Goal: Complete application form

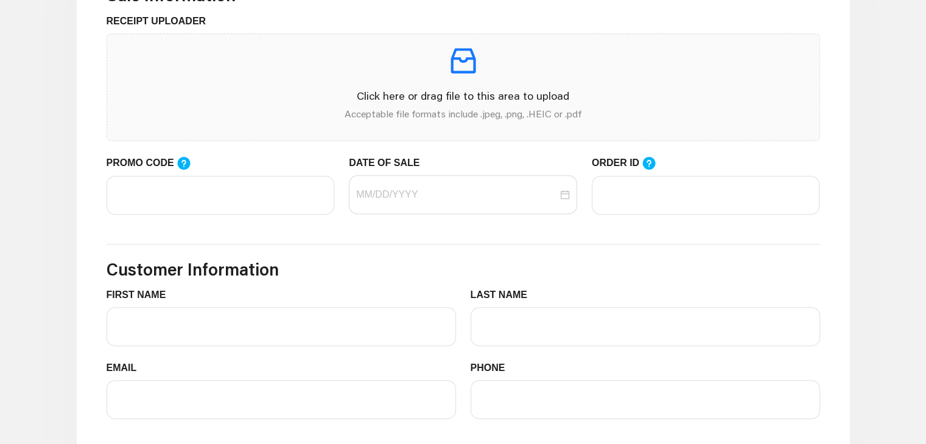
scroll to position [455, 0]
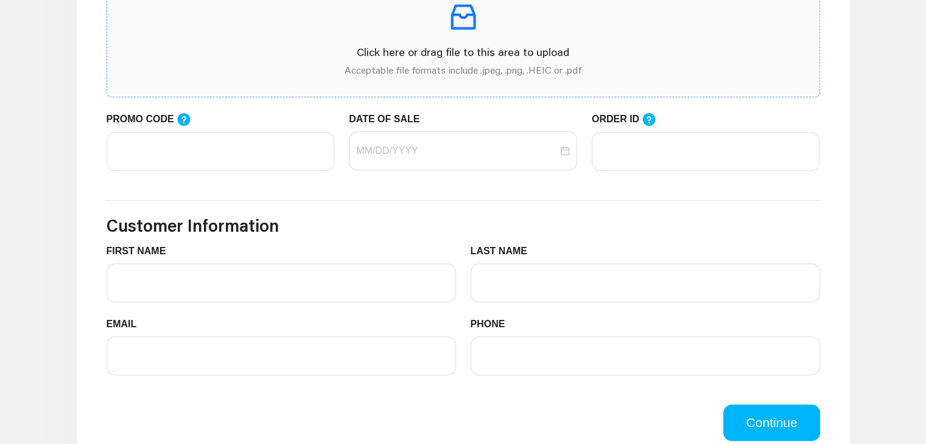
click at [263, 49] on p "Click here or drag file to this area to upload" at bounding box center [463, 52] width 693 height 16
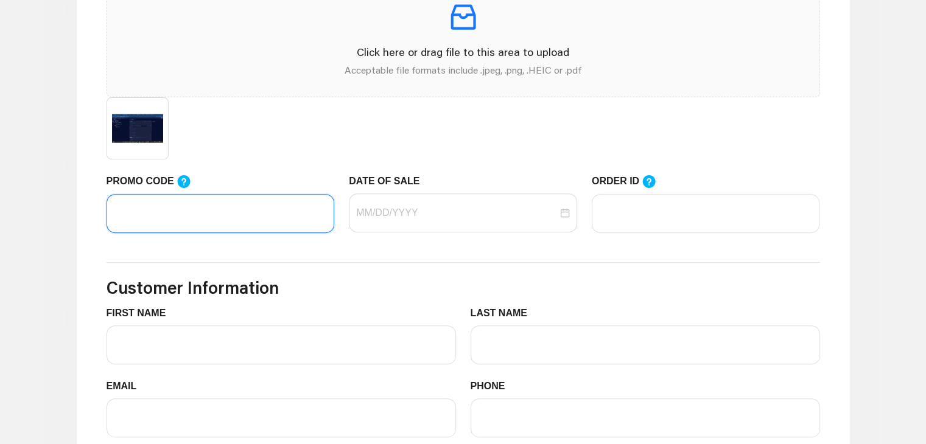
click at [229, 208] on input "PROMO CODE" at bounding box center [220, 213] width 228 height 39
type input "dev"
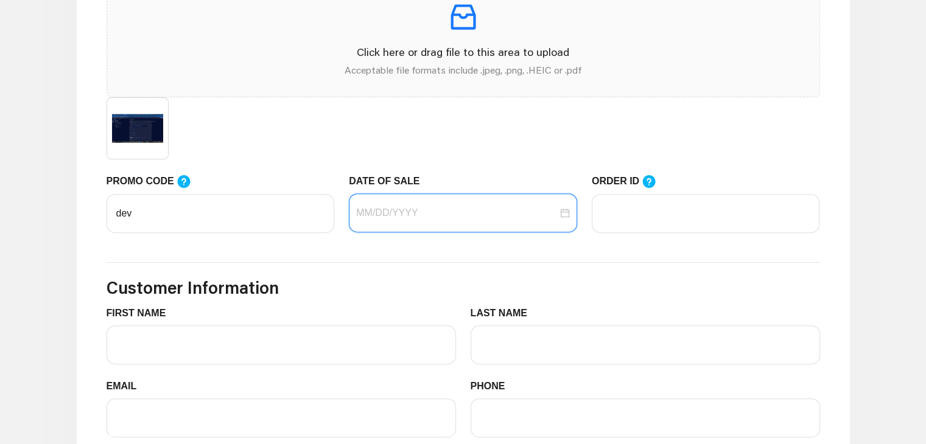
click at [438, 210] on input "DATE OF SALE" at bounding box center [456, 213] width 201 height 15
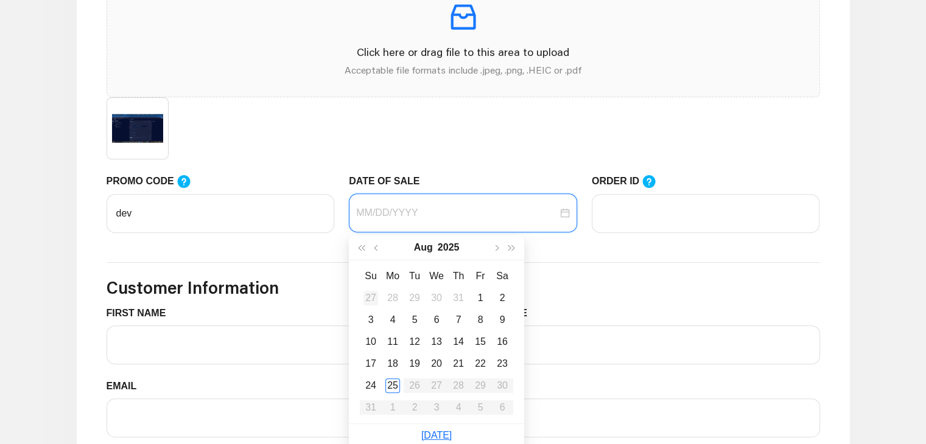
type input "07/27/2025"
click at [374, 240] on button "button" at bounding box center [377, 248] width 16 height 24
click at [433, 299] on div "2" at bounding box center [436, 298] width 15 height 15
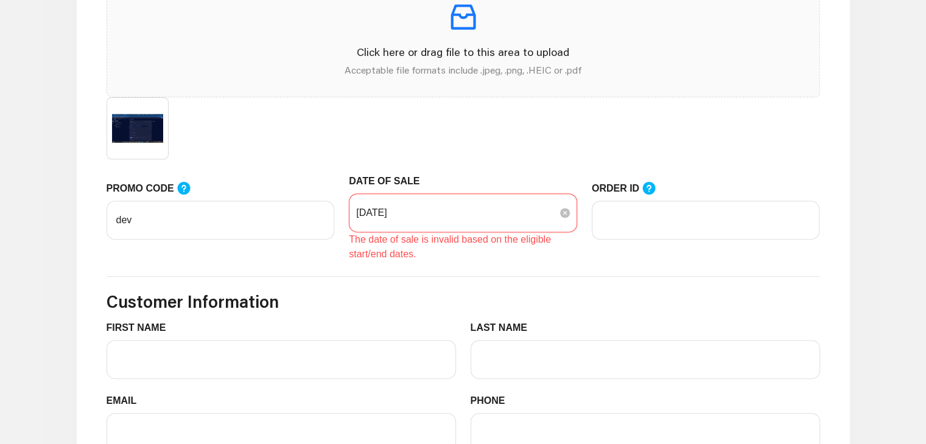
click at [445, 214] on input "07/02/2025" at bounding box center [456, 213] width 201 height 15
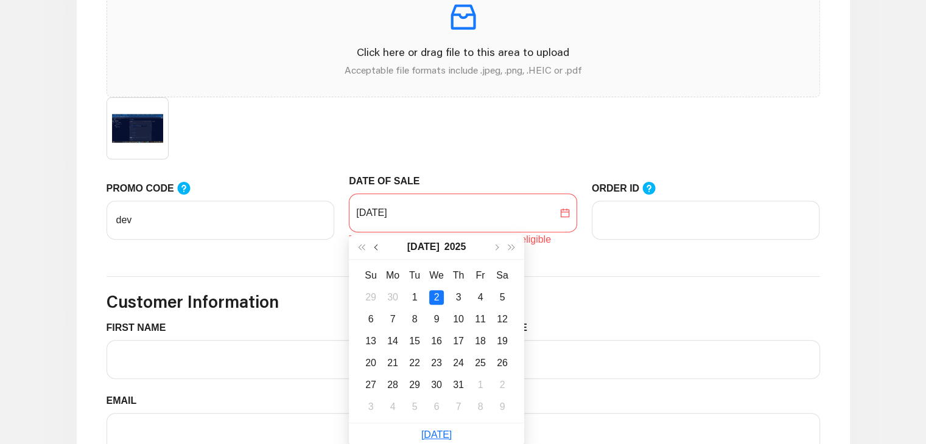
click at [374, 247] on button "button" at bounding box center [377, 247] width 16 height 24
click at [456, 312] on div "8" at bounding box center [458, 319] width 15 height 15
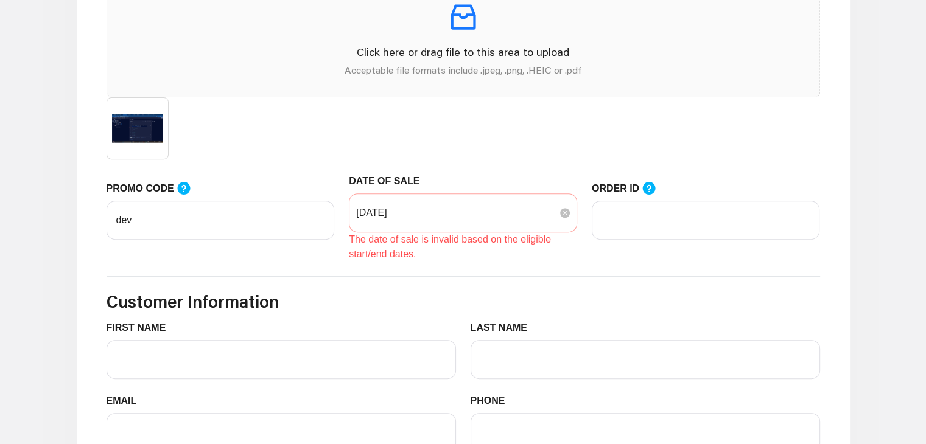
click at [516, 228] on div "05/08/2025" at bounding box center [463, 213] width 228 height 39
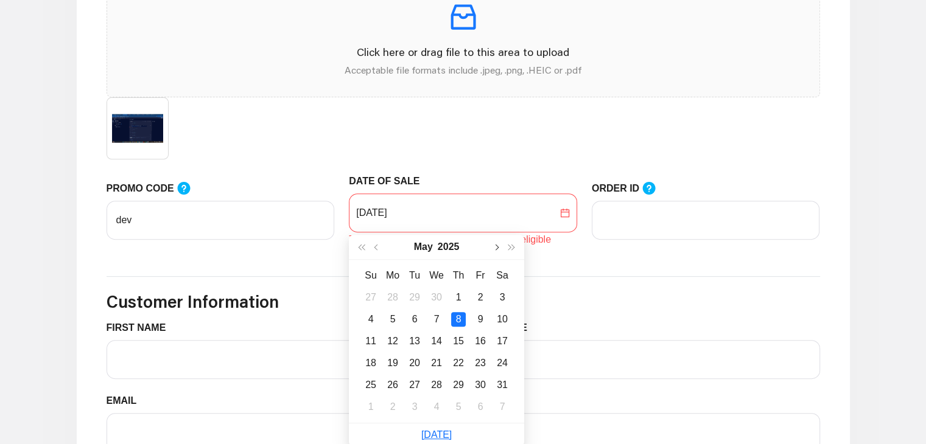
click at [492, 246] on button "button" at bounding box center [496, 247] width 16 height 24
click at [470, 325] on td "13" at bounding box center [480, 320] width 22 height 22
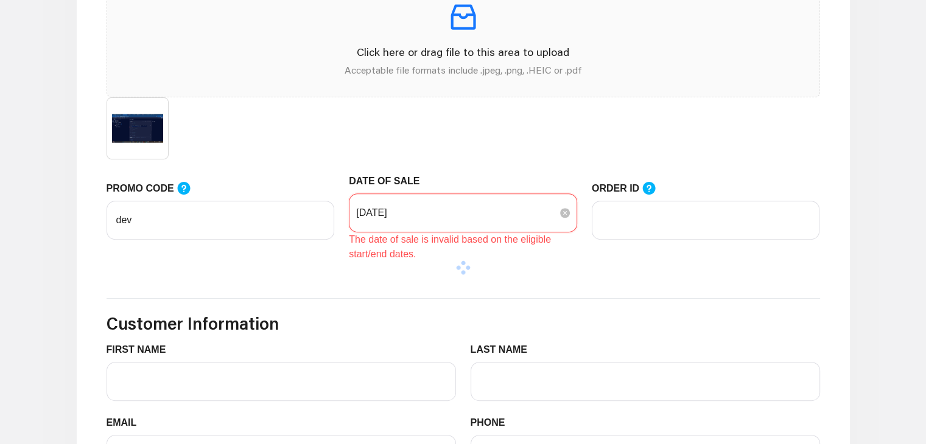
click at [383, 210] on input "06/13/2025" at bounding box center [456, 213] width 201 height 15
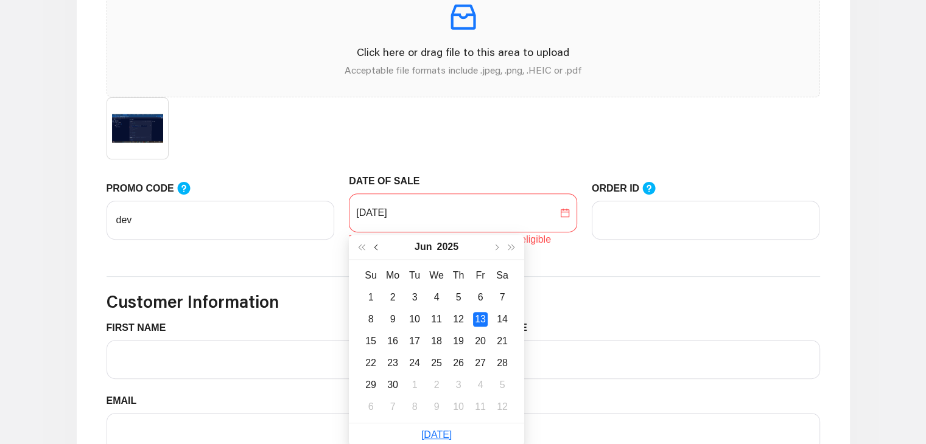
click at [377, 247] on span "button" at bounding box center [377, 247] width 6 height 6
click at [477, 395] on td "28" at bounding box center [480, 385] width 22 height 22
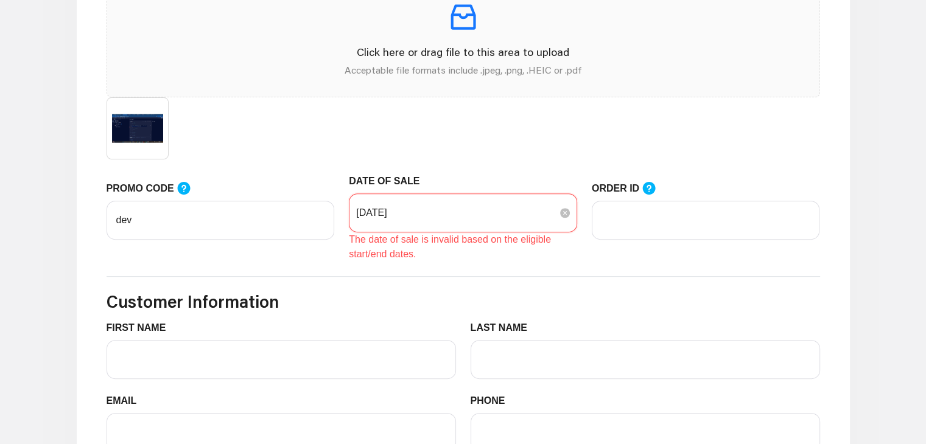
click at [473, 207] on input "03/28/2025" at bounding box center [456, 213] width 201 height 15
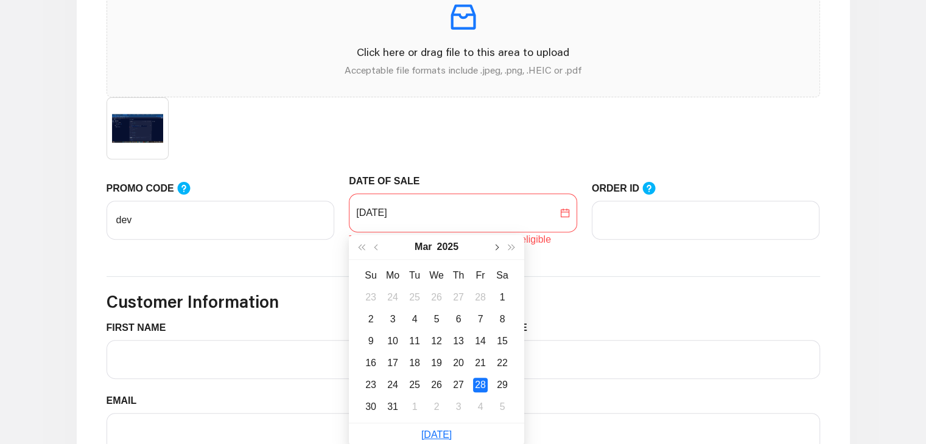
click at [495, 242] on button "button" at bounding box center [496, 247] width 16 height 24
type input "04/03/2025"
click at [448, 297] on td "3" at bounding box center [458, 298] width 22 height 22
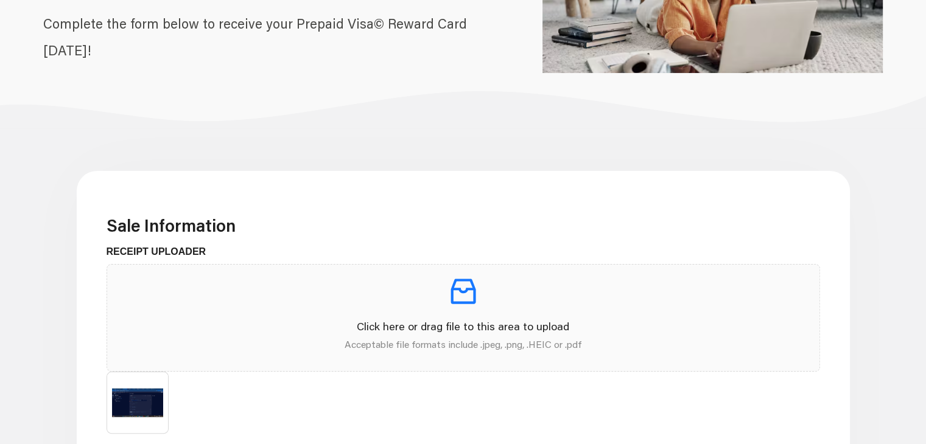
scroll to position [156, 0]
